Goal: Information Seeking & Learning: Learn about a topic

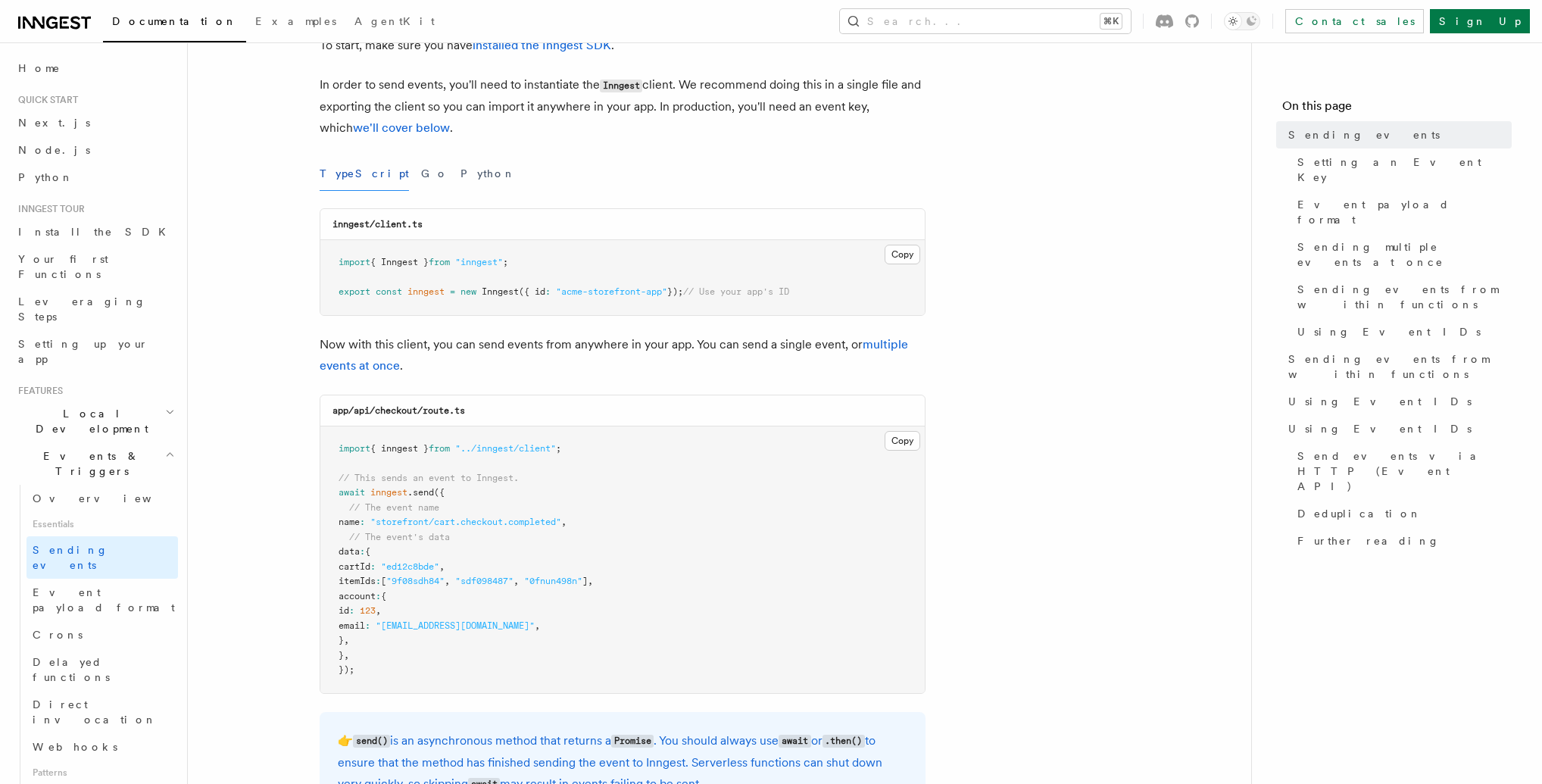
scroll to position [167, 0]
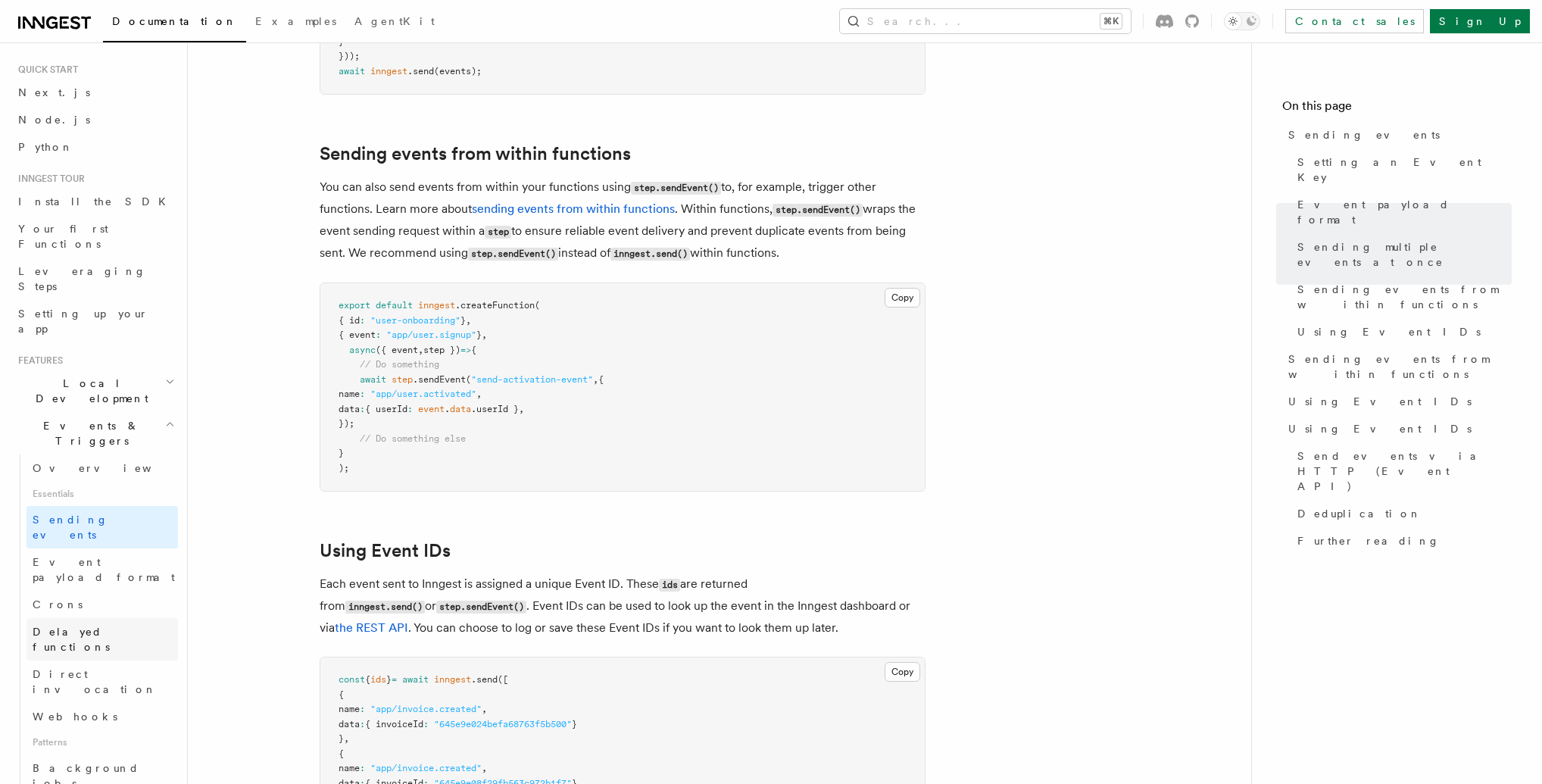
scroll to position [39, 0]
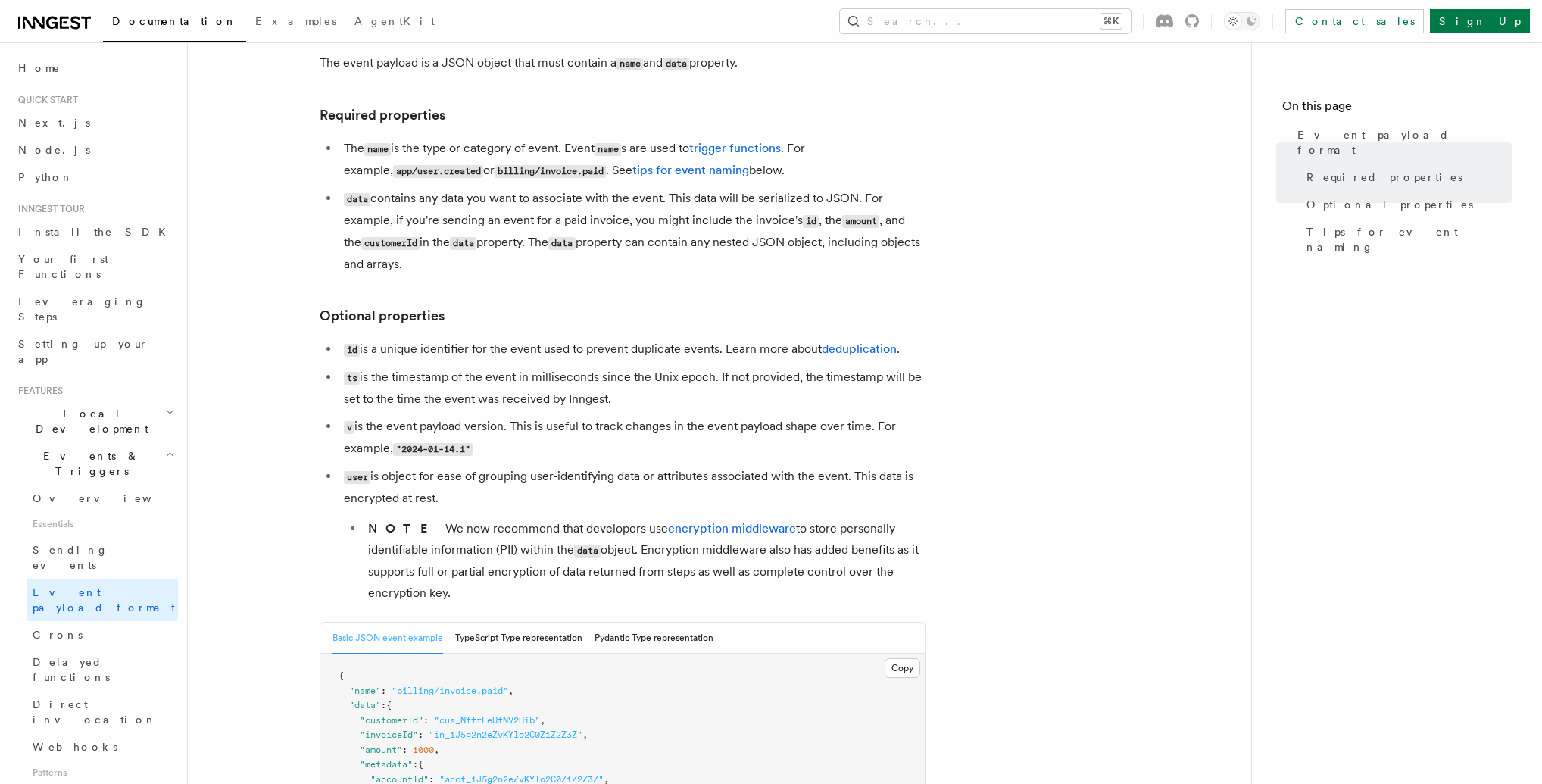
scroll to position [48, 0]
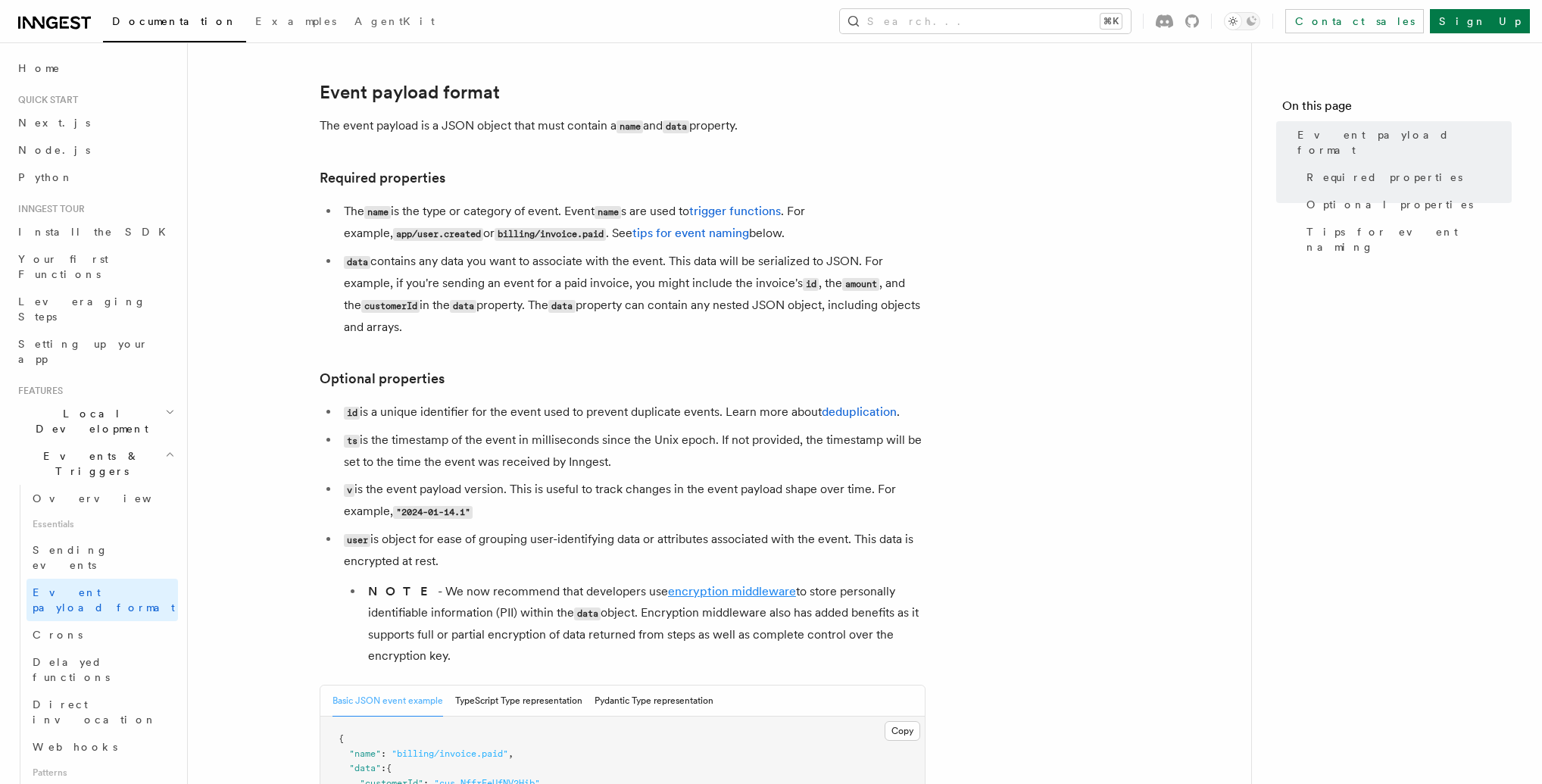
click at [704, 595] on link "encryption middleware" at bounding box center [731, 591] width 128 height 15
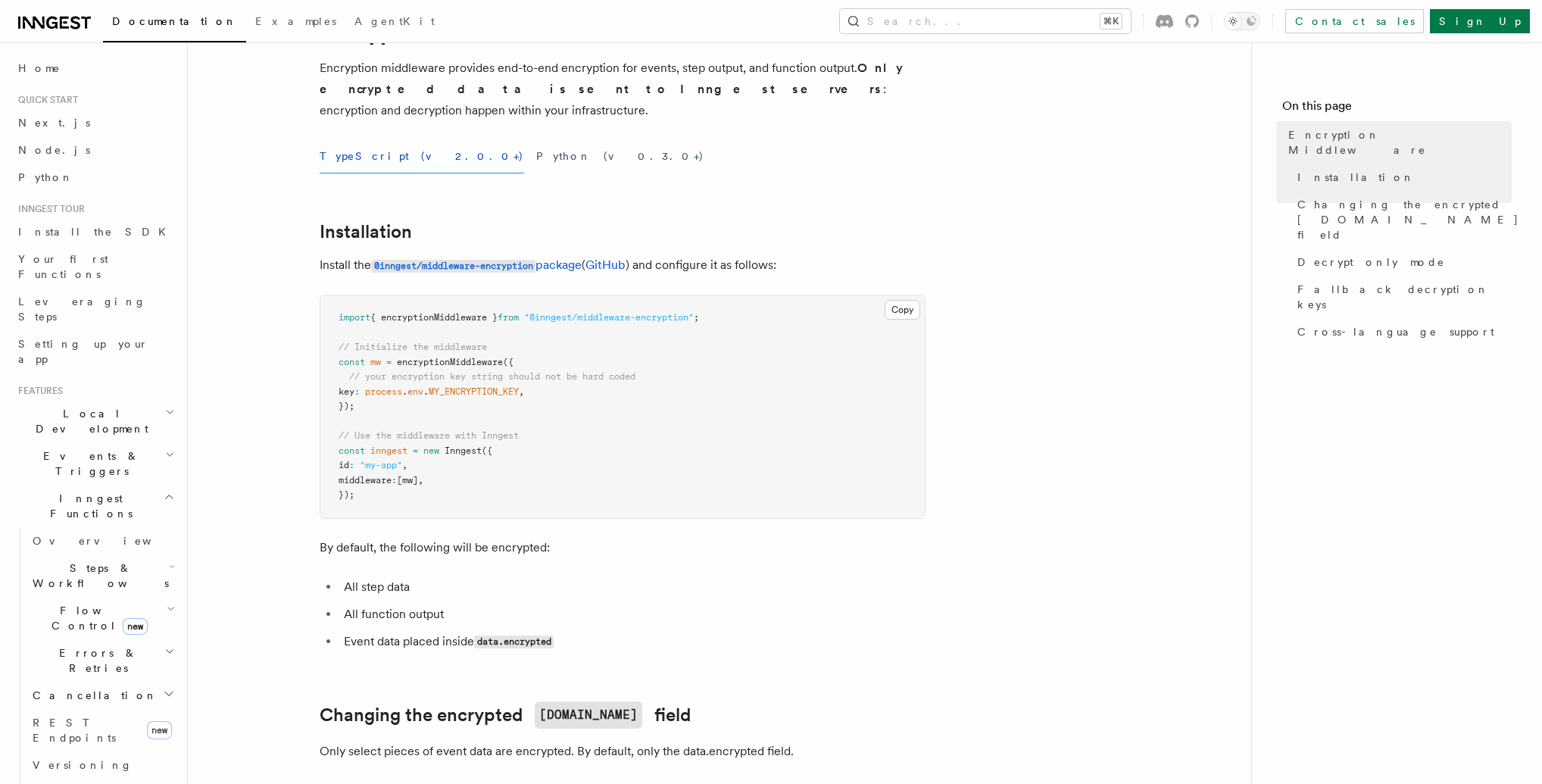
scroll to position [204, 0]
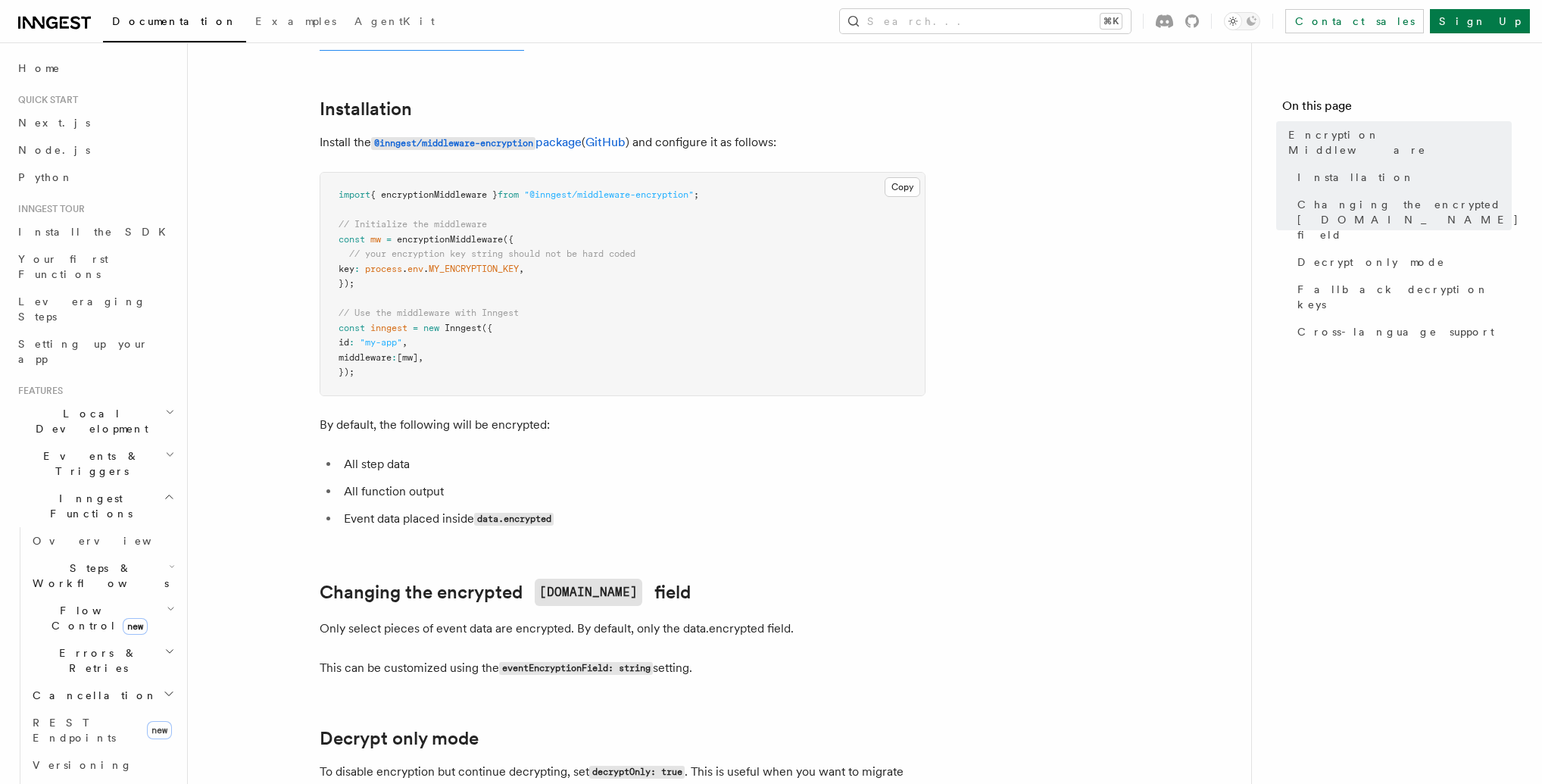
click at [458, 190] on span "{ encryptionMiddleware }" at bounding box center [434, 195] width 127 height 11
copy span "encryptionMiddleware"
click at [1122, 28] on kbd "⌘K" at bounding box center [1111, 21] width 21 height 15
click at [93, 603] on span "Flow Control new" at bounding box center [96, 618] width 140 height 31
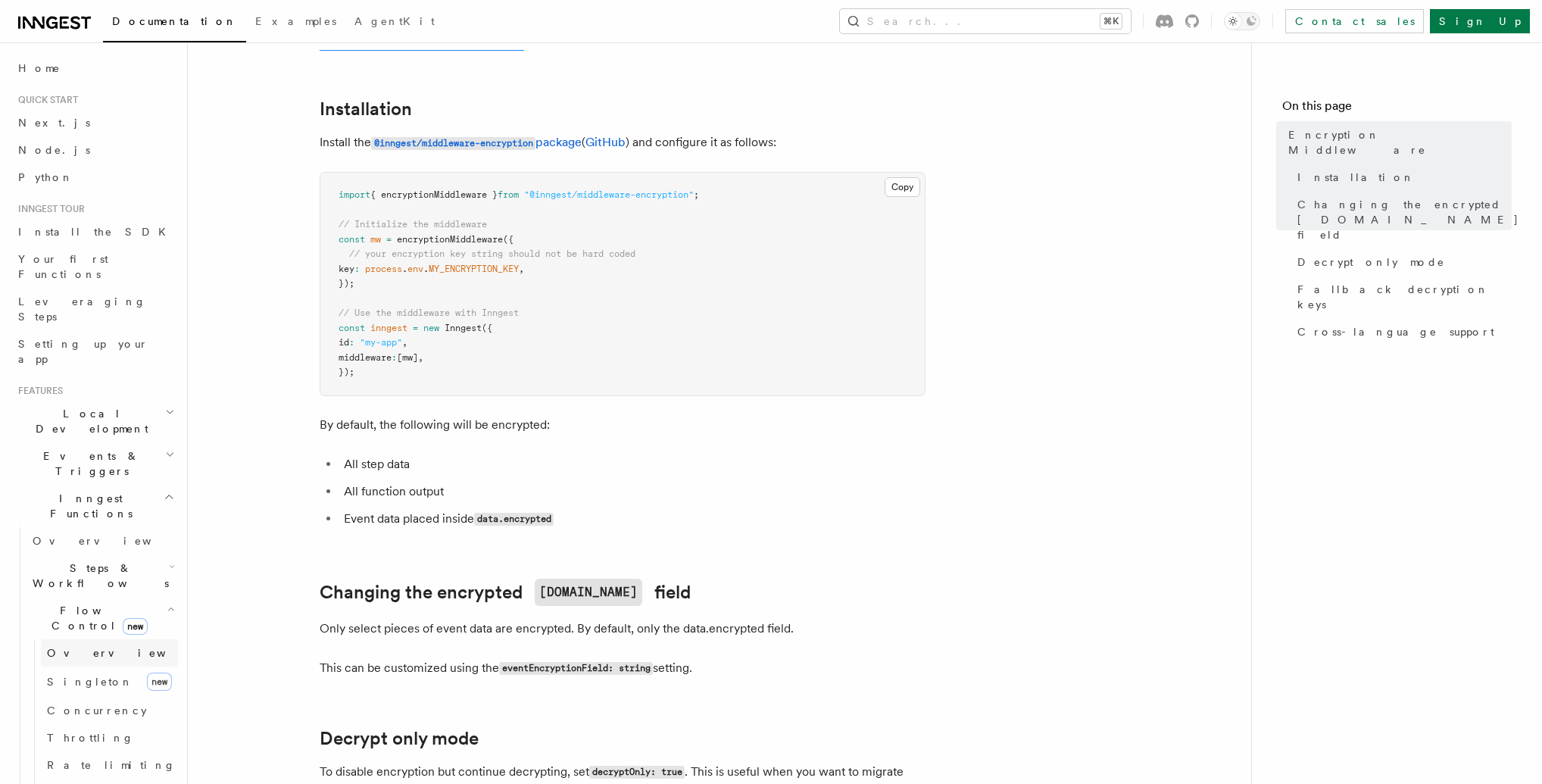
click at [78, 647] on span "Overview" at bounding box center [125, 653] width 156 height 12
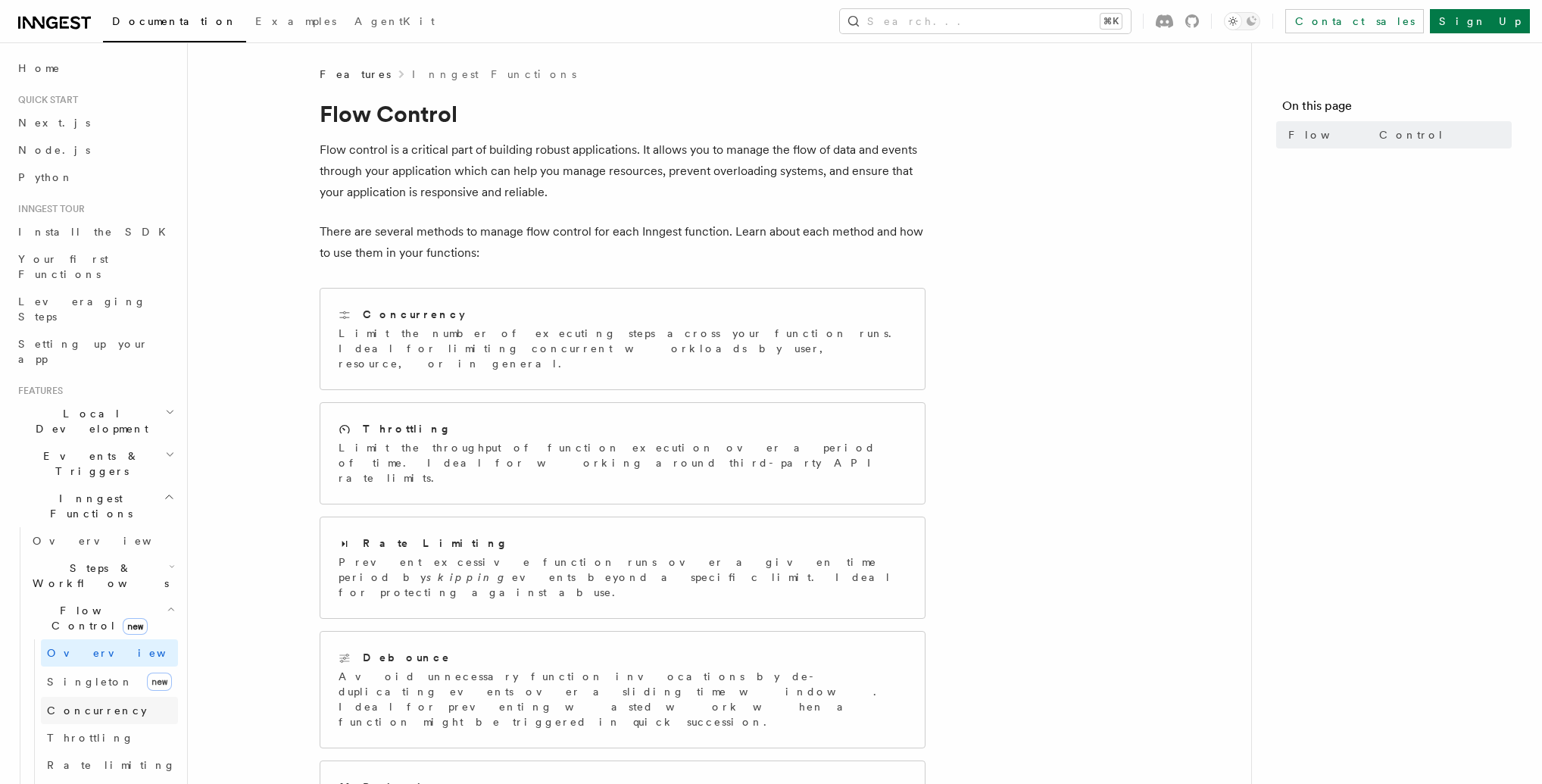
click at [89, 697] on link "Concurrency" at bounding box center [109, 711] width 137 height 28
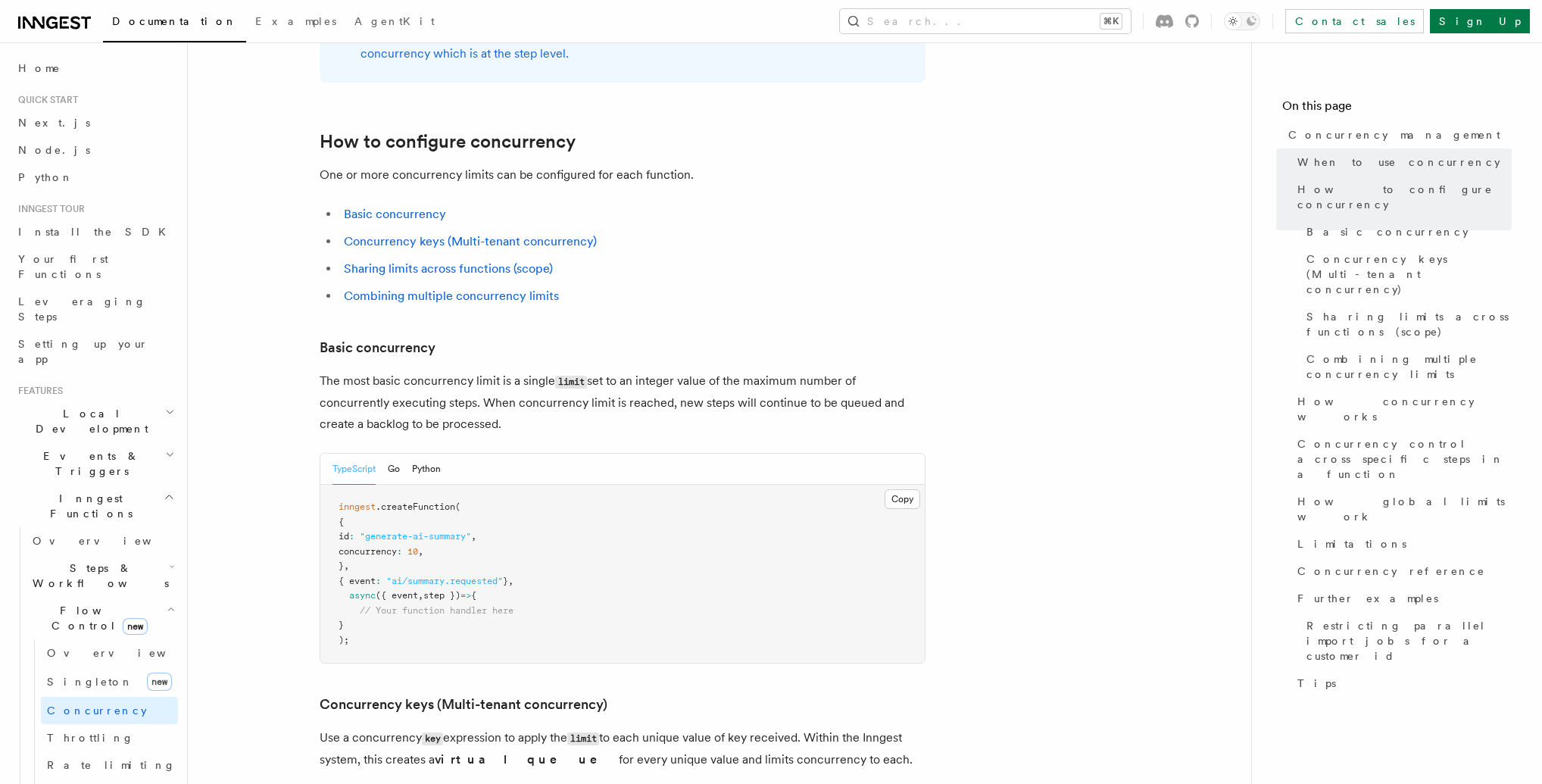
scroll to position [941, 0]
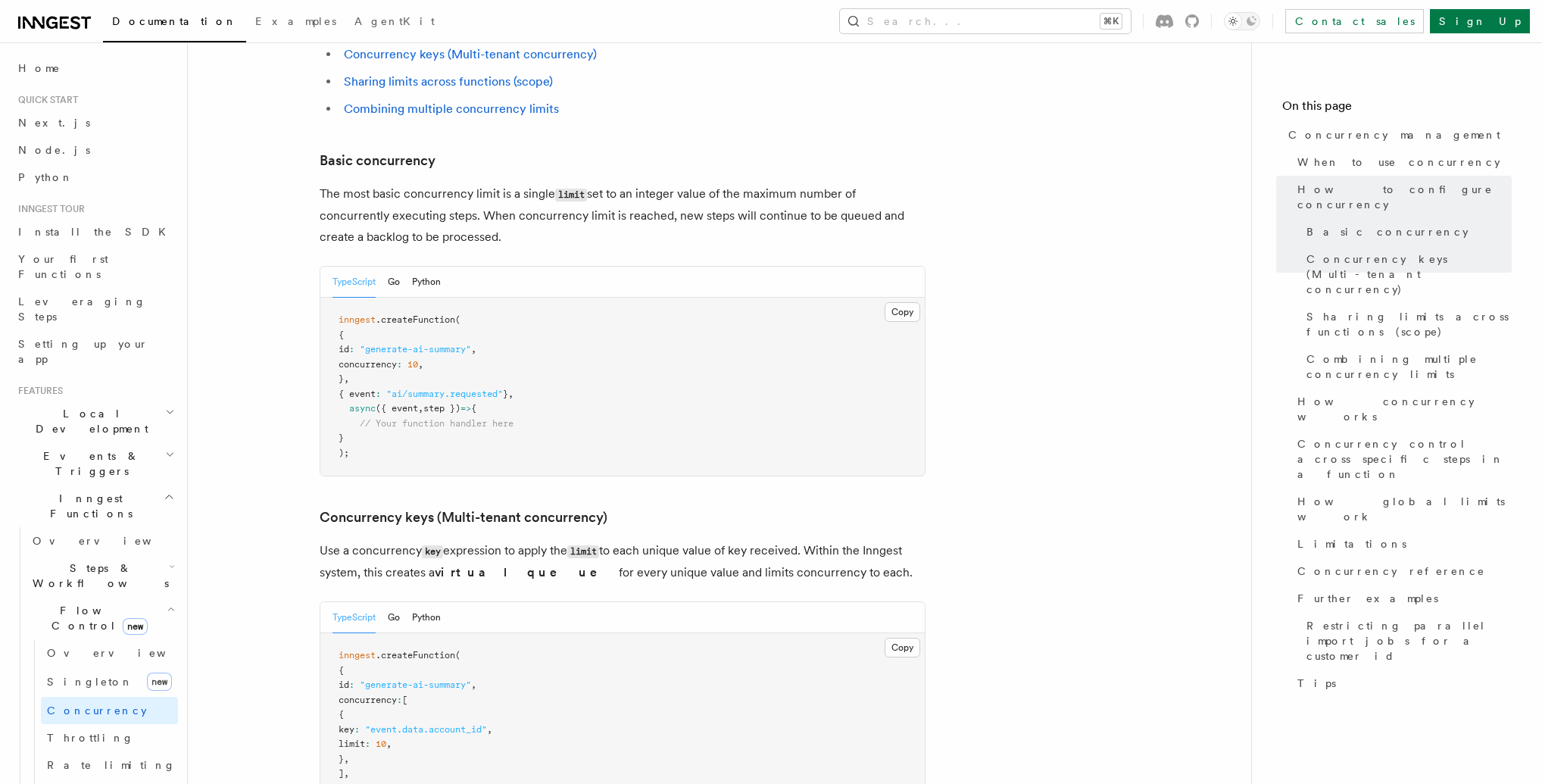
click at [383, 359] on span "concurrency" at bounding box center [368, 364] width 58 height 11
copy span "concurrency"
